Goal: Task Accomplishment & Management: Use online tool/utility

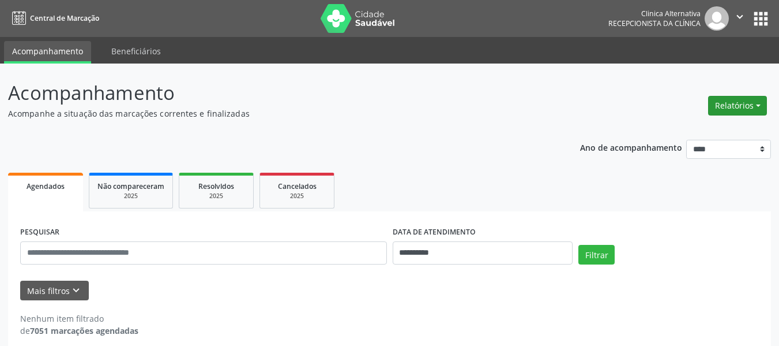
click at [729, 107] on button "Relatórios" at bounding box center [737, 106] width 59 height 20
click at [685, 127] on link "Agendamentos" at bounding box center [706, 130] width 124 height 16
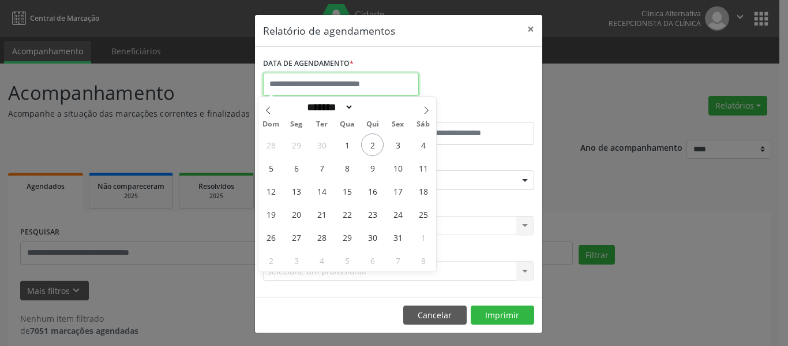
click at [408, 84] on input "text" at bounding box center [341, 84] width 156 height 23
click at [322, 164] on span "7" at bounding box center [321, 167] width 22 height 22
type input "**********"
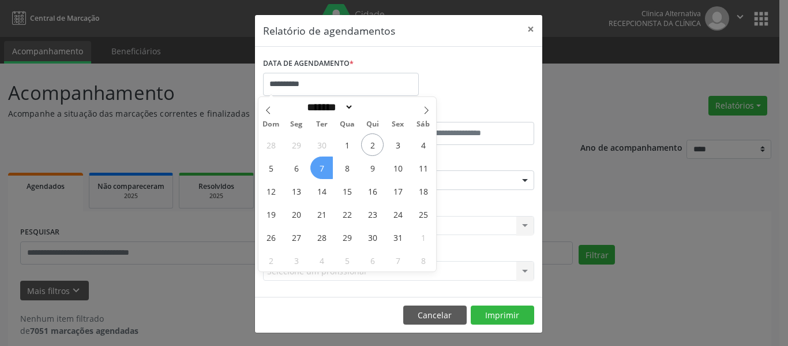
click at [322, 164] on span "7" at bounding box center [321, 167] width 22 height 22
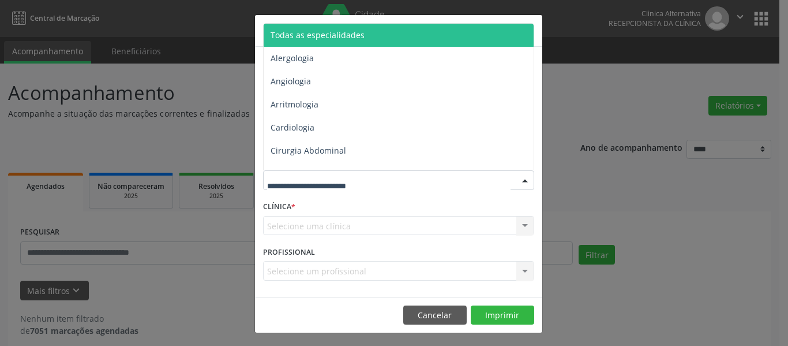
click at [526, 180] on div at bounding box center [524, 181] width 17 height 20
click at [383, 44] on span "Todas as especialidades" at bounding box center [400, 35] width 272 height 23
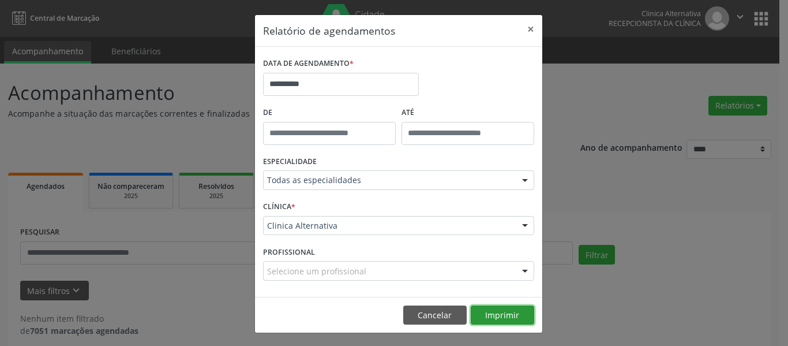
click at [501, 313] on button "Imprimir" at bounding box center [502, 315] width 63 height 20
